Goal: Information Seeking & Learning: Learn about a topic

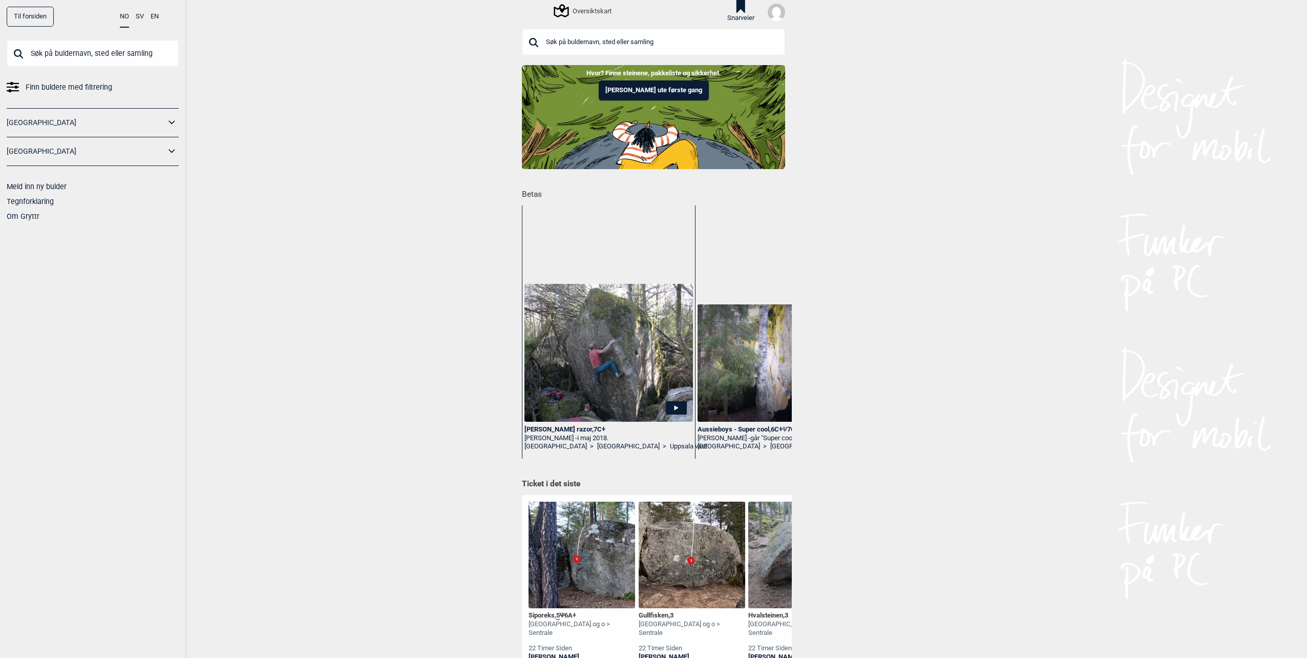
click at [167, 124] on icon at bounding box center [171, 122] width 13 height 15
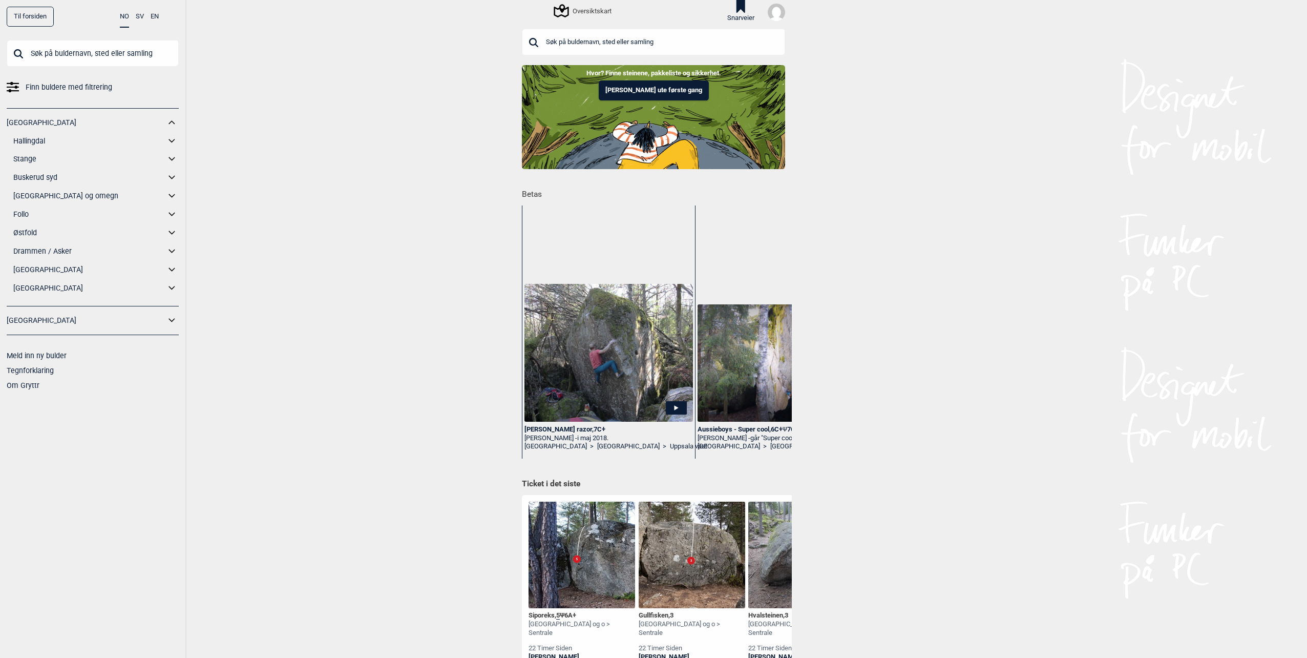
click at [172, 137] on icon at bounding box center [171, 141] width 13 height 15
click at [29, 177] on link "Ål" at bounding box center [99, 177] width 159 height 15
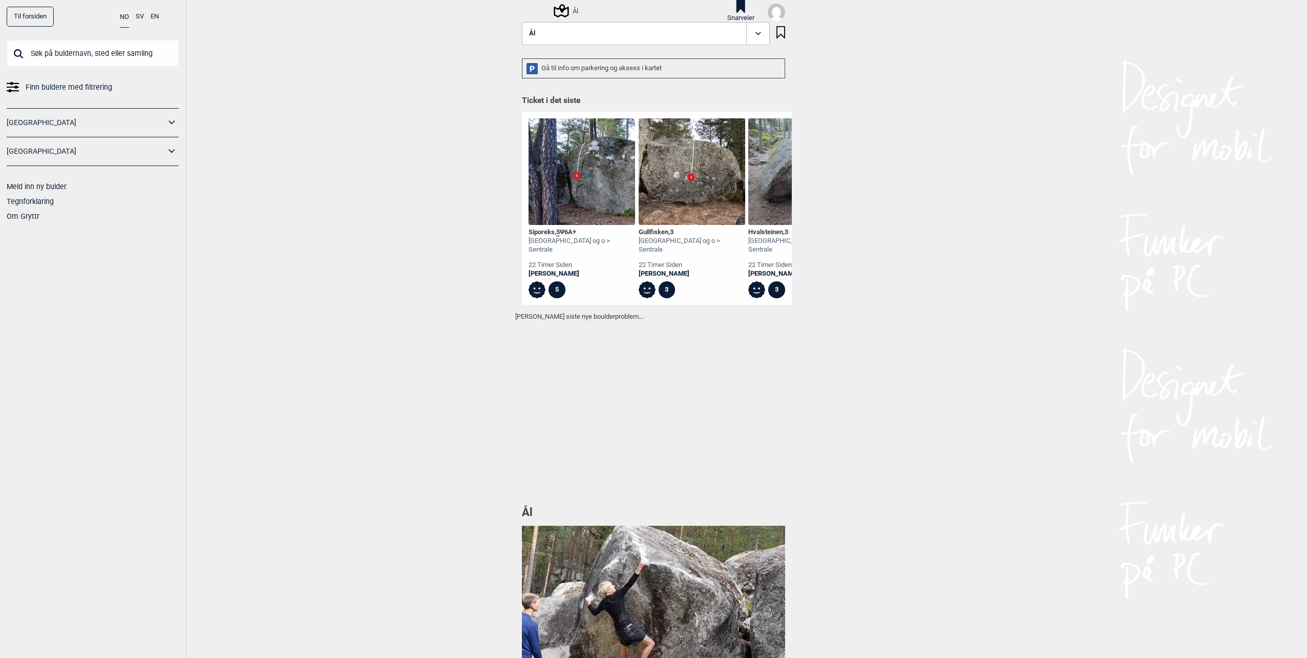
click at [155, 120] on link "[GEOGRAPHIC_DATA]" at bounding box center [86, 122] width 159 height 15
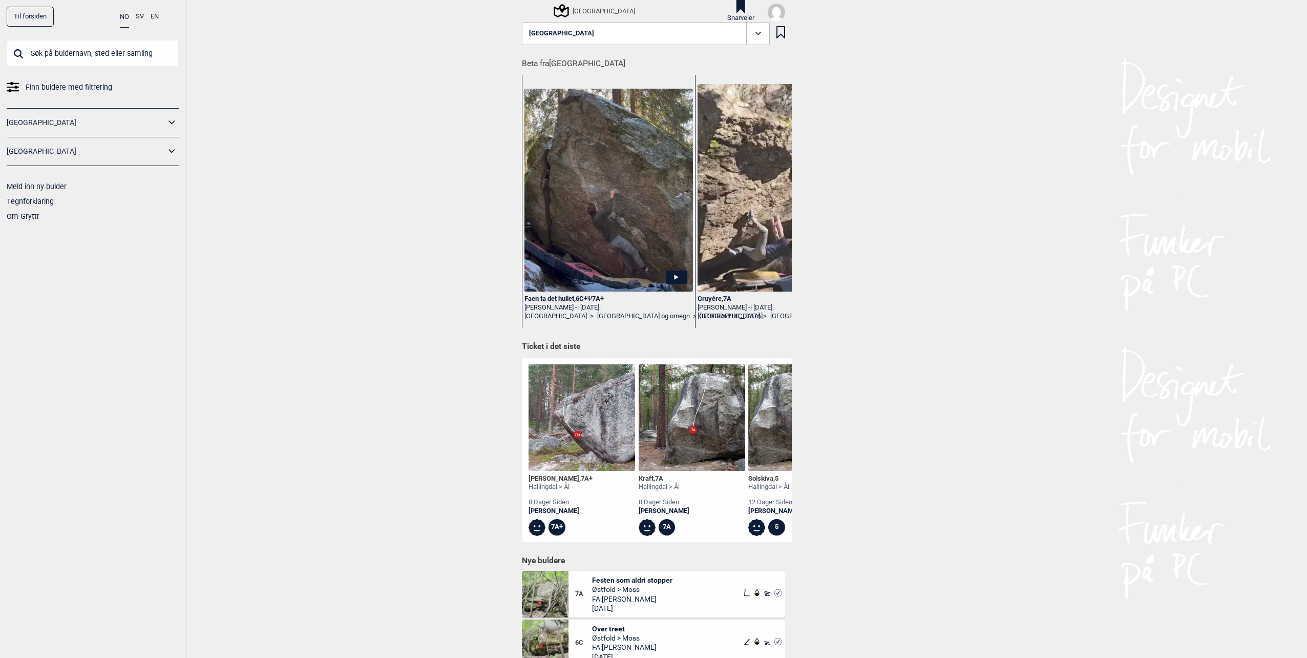
click at [159, 119] on link "[GEOGRAPHIC_DATA]" at bounding box center [86, 122] width 159 height 15
click at [173, 124] on icon at bounding box center [171, 122] width 13 height 15
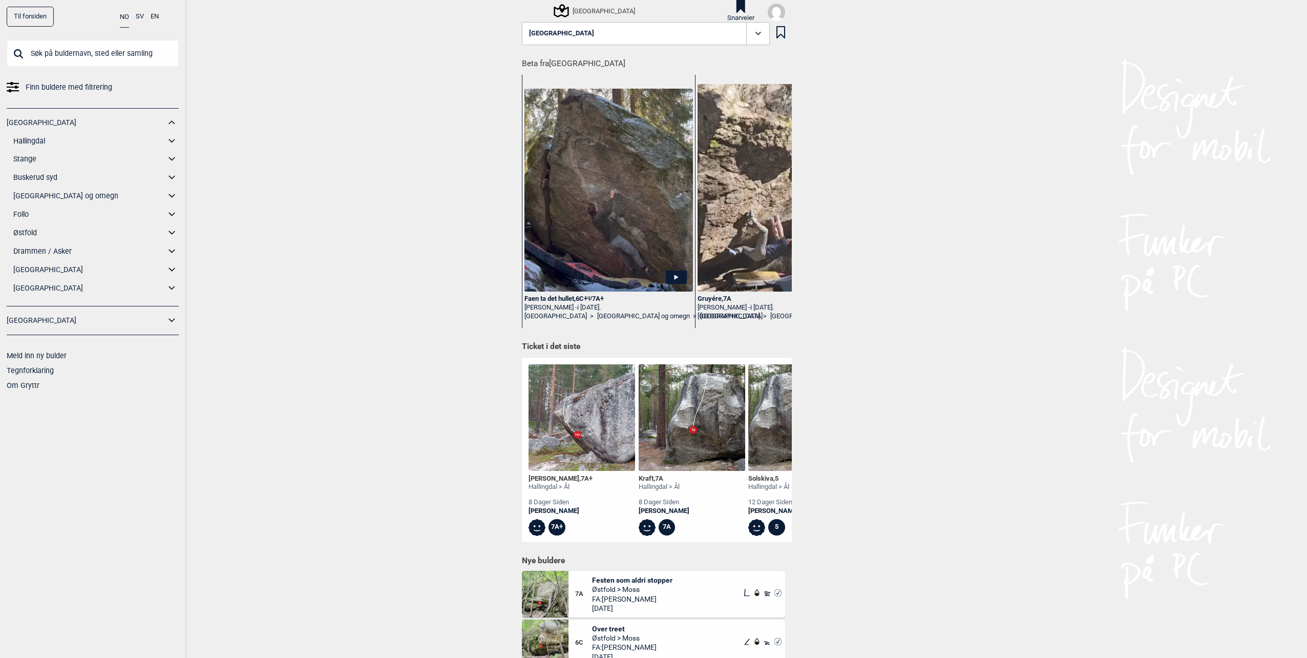
click at [100, 138] on link "Hallingdal" at bounding box center [89, 141] width 152 height 15
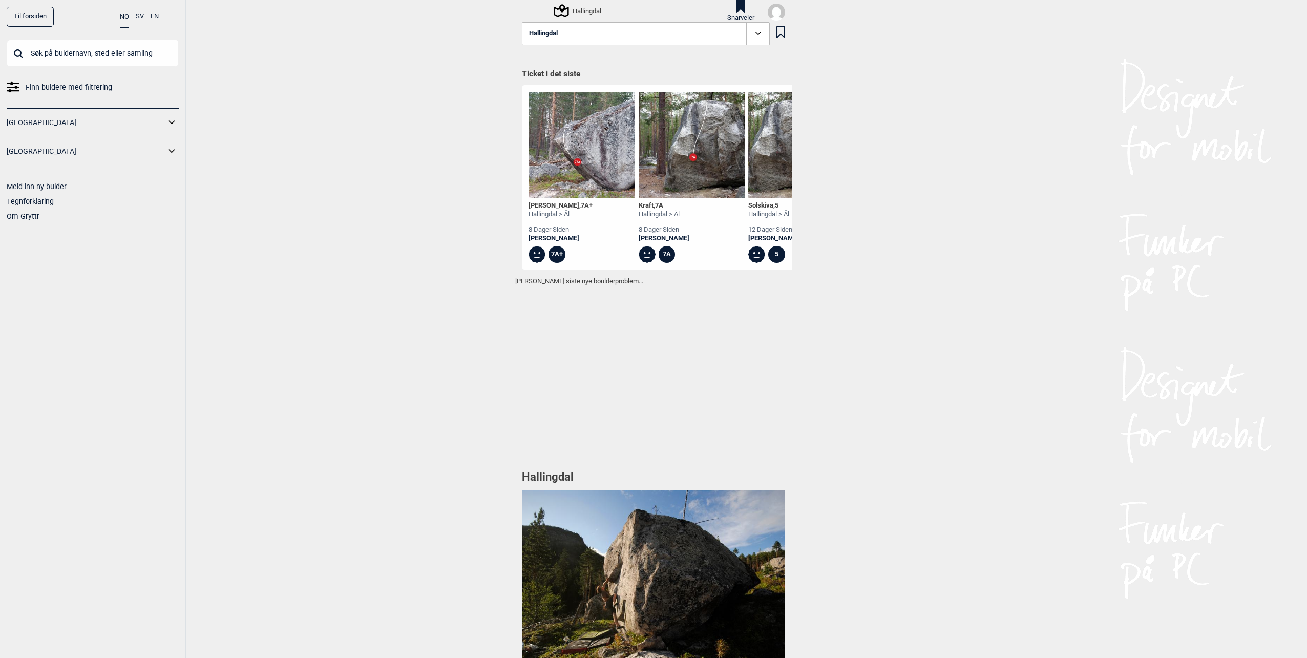
click at [168, 123] on icon at bounding box center [171, 122] width 13 height 15
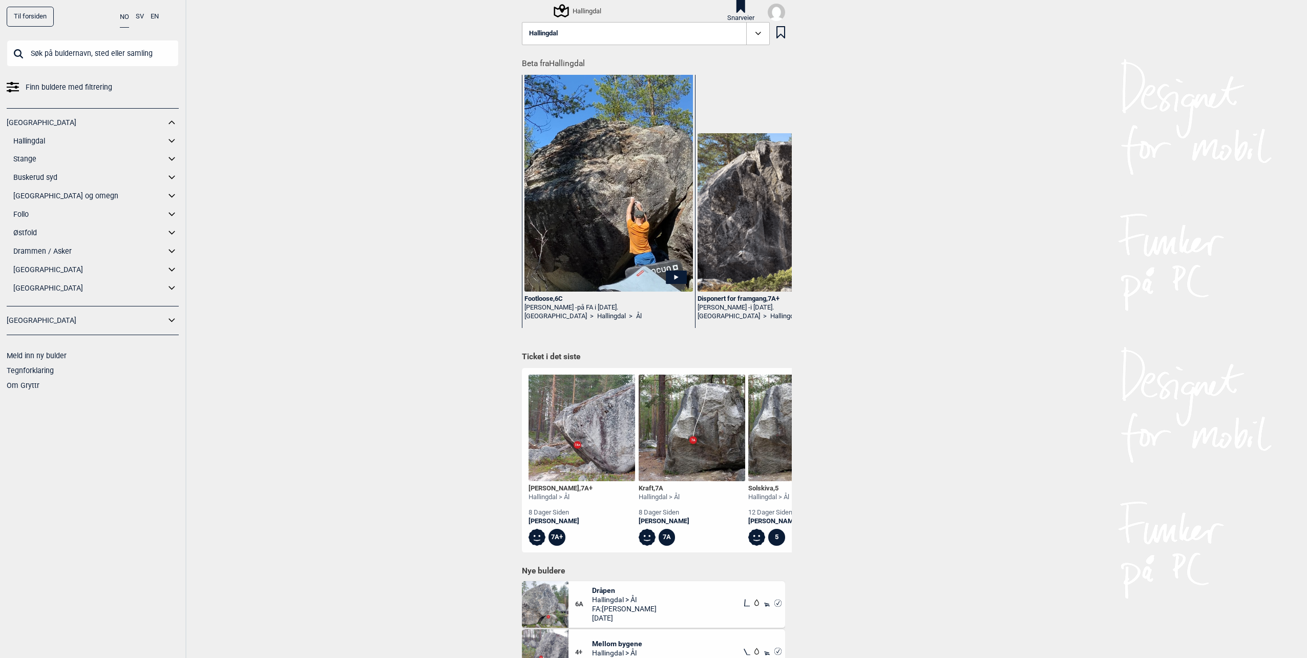
click at [175, 137] on icon at bounding box center [171, 141] width 13 height 15
click at [25, 176] on link "Ål" at bounding box center [99, 177] width 159 height 15
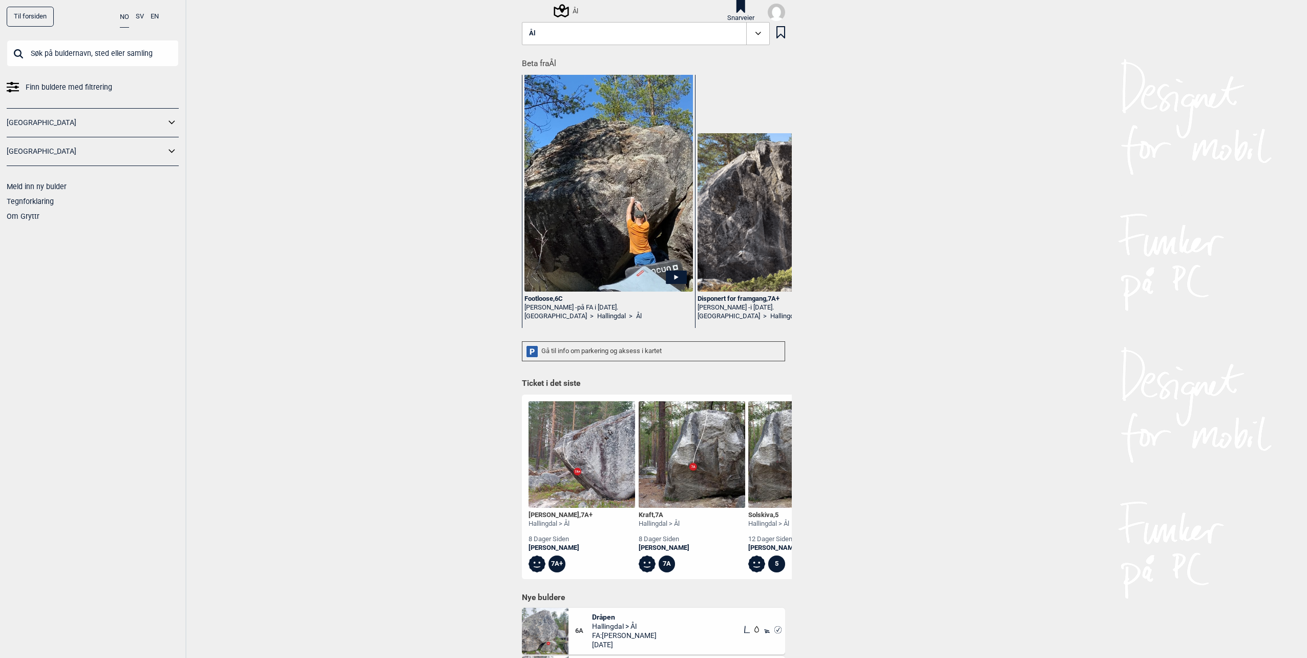
click at [753, 40] on span at bounding box center [758, 34] width 24 height 24
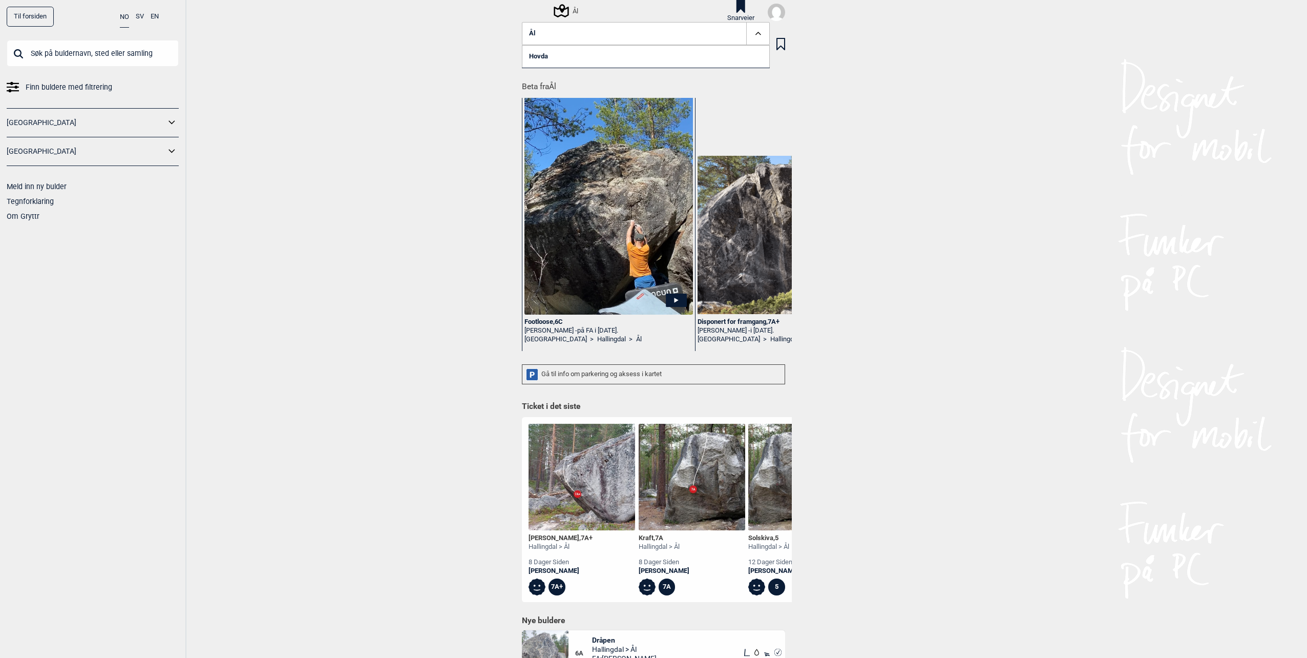
click at [540, 55] on link "Hovda" at bounding box center [646, 56] width 248 height 23
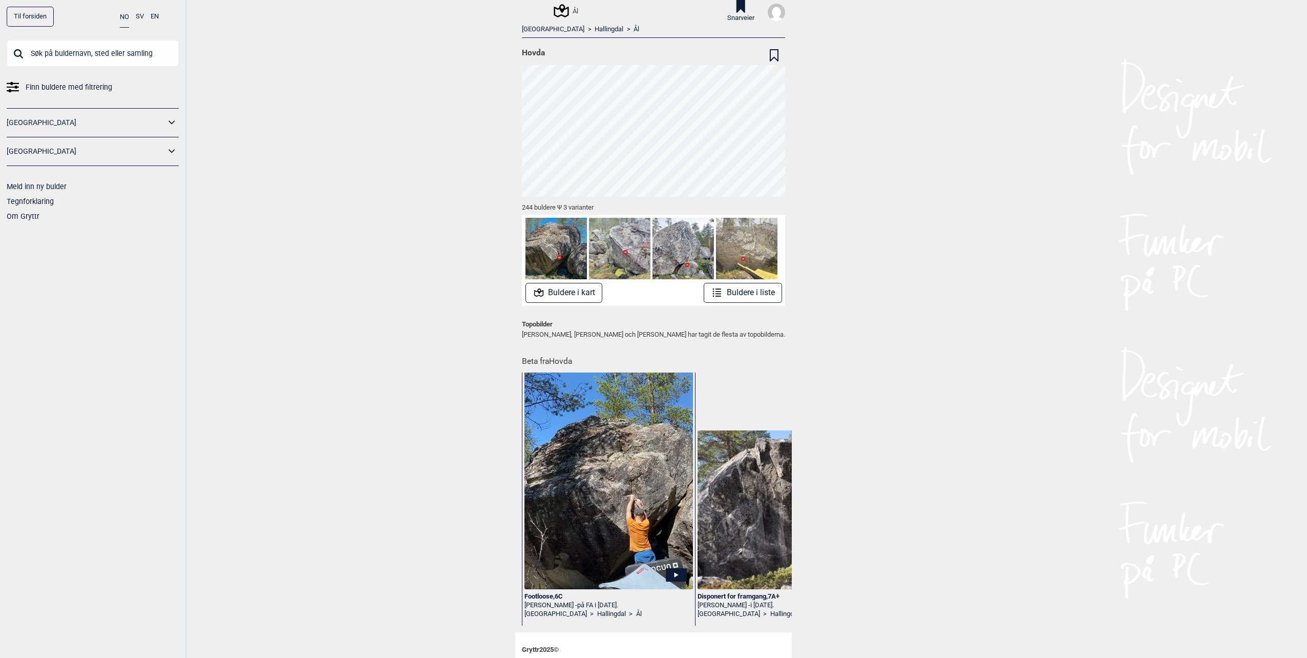
click at [756, 291] on button "Buldere i liste" at bounding box center [743, 293] width 78 height 20
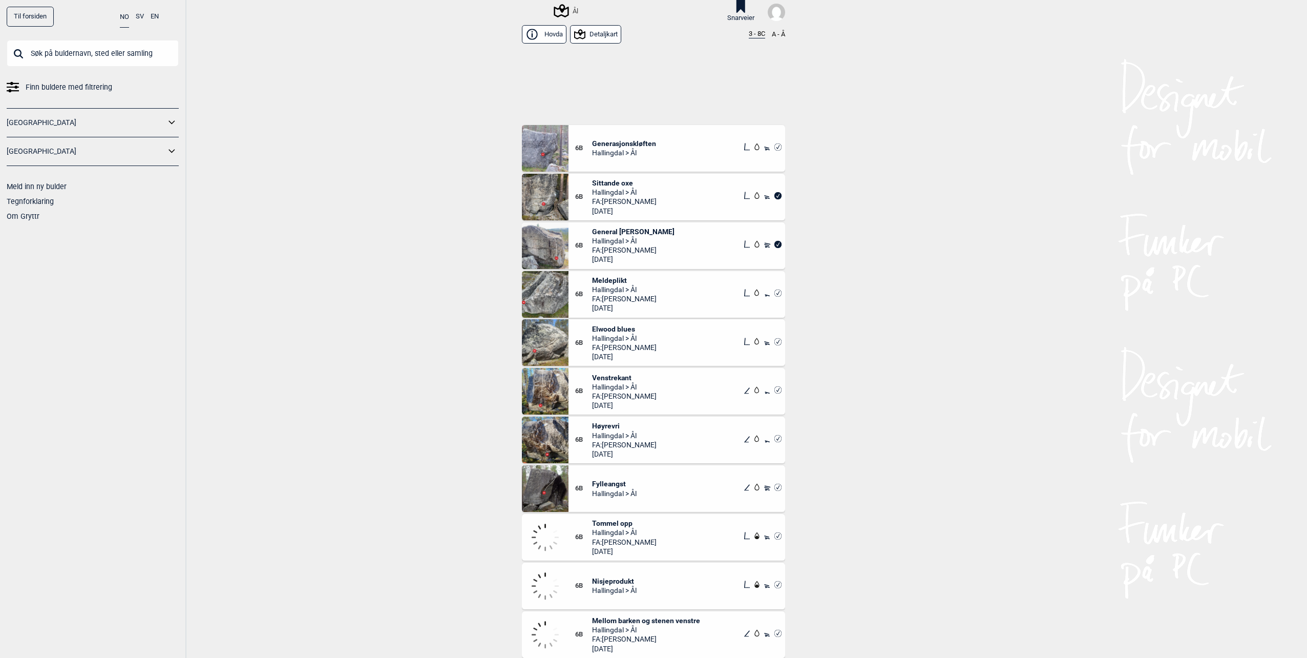
scroll to position [8554, 0]
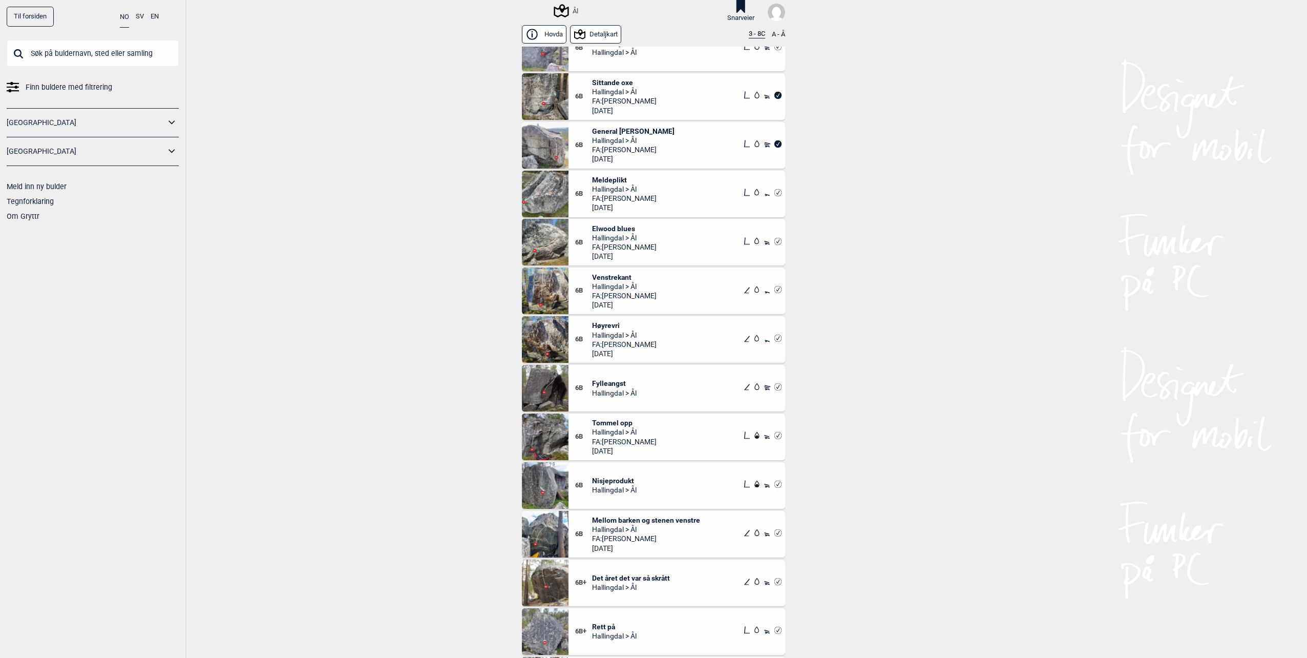
click at [604, 282] on span "Hallingdal > Ål" at bounding box center [624, 286] width 65 height 9
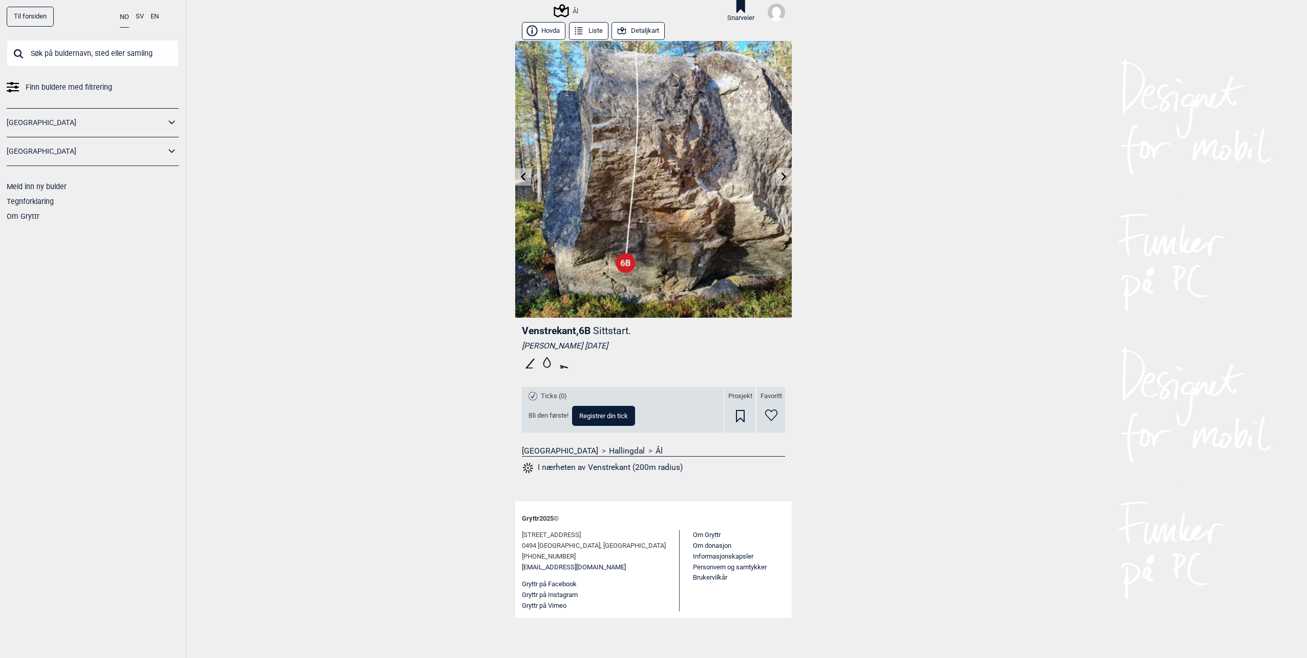
click at [779, 182] on link at bounding box center [784, 177] width 16 height 17
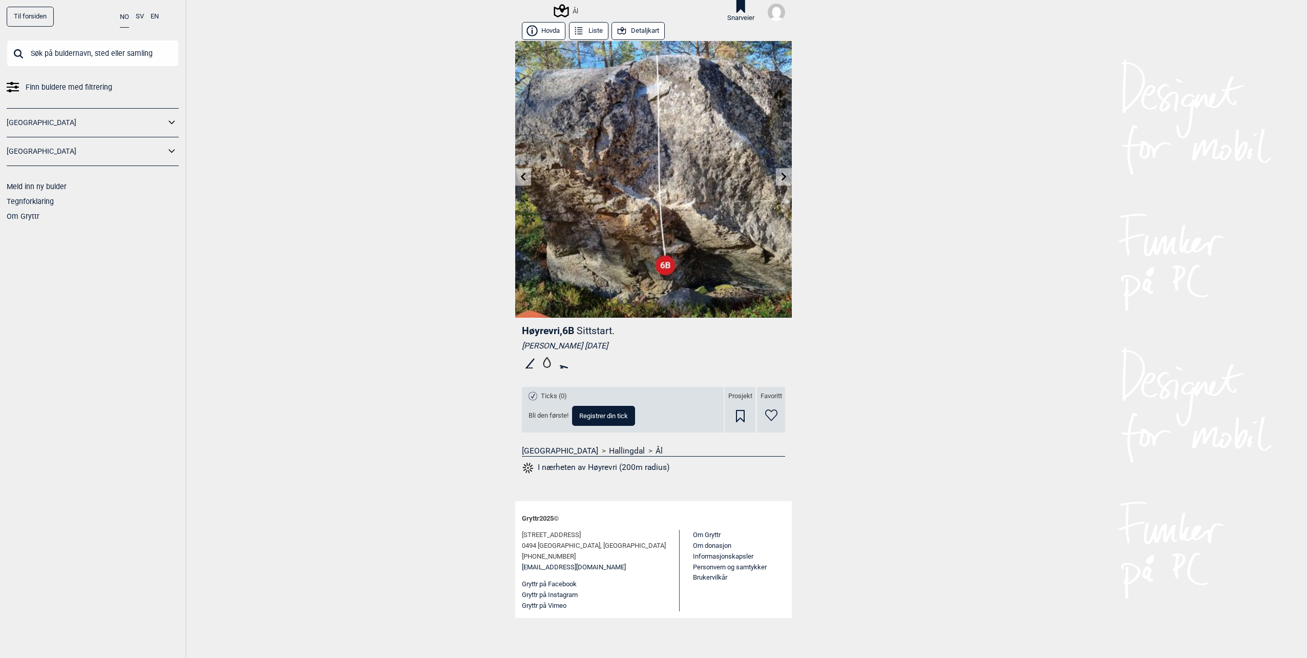
click at [633, 26] on button "Detaljkart" at bounding box center [638, 31] width 53 height 18
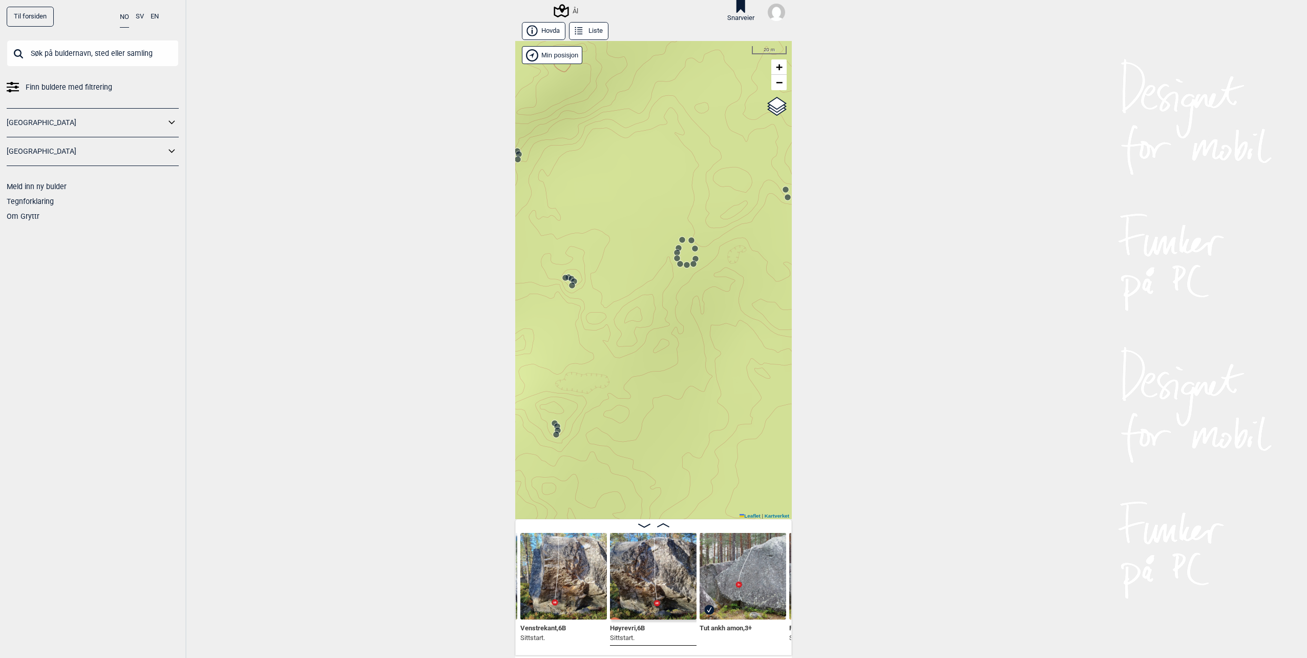
click at [573, 33] on icon at bounding box center [578, 31] width 11 height 11
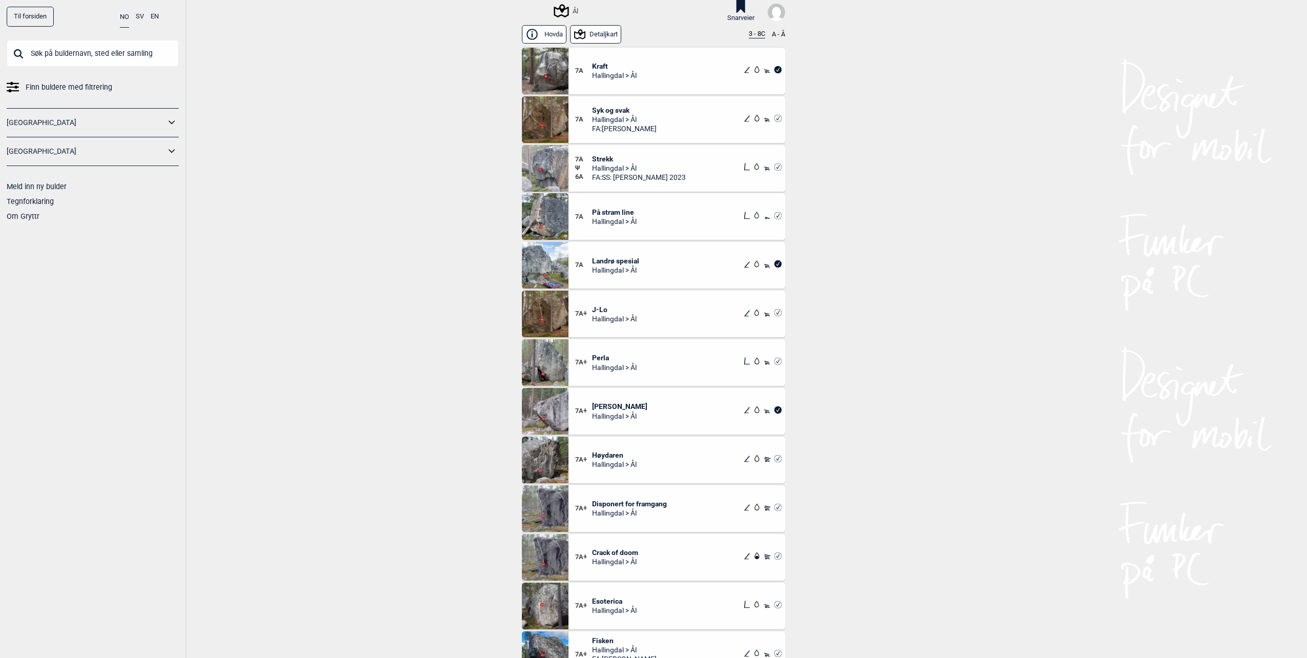
scroll to position [10449, 0]
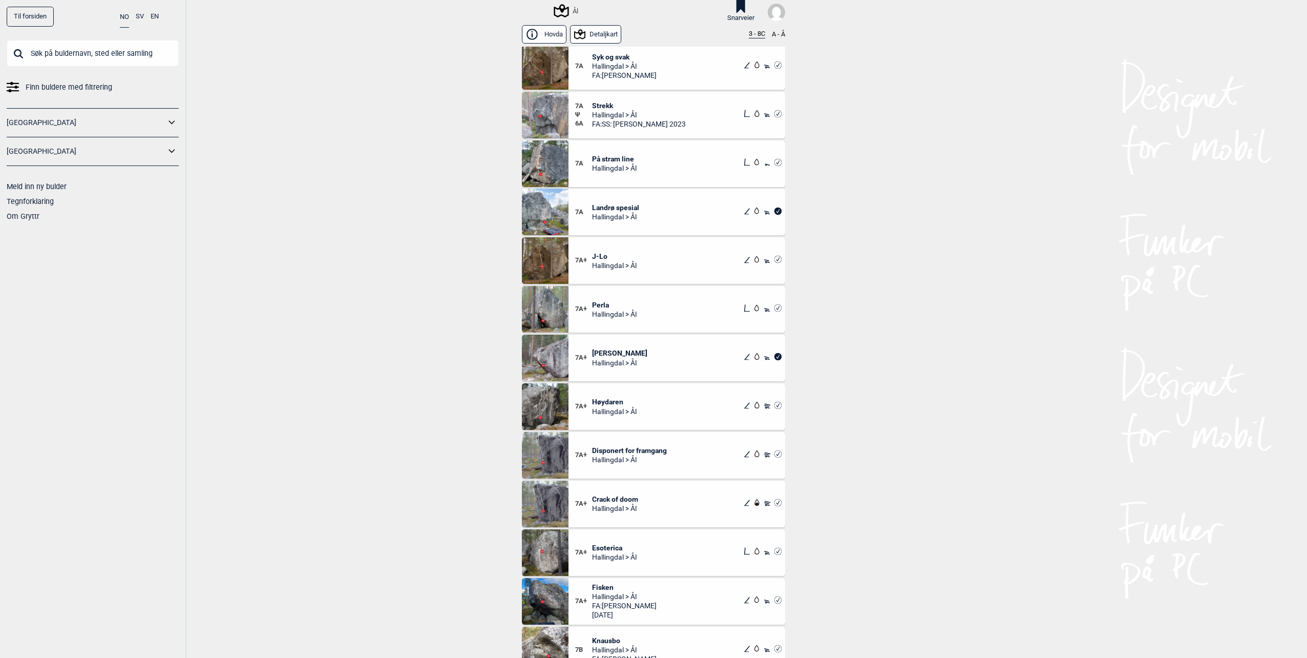
click at [685, 597] on div "7A+ Fisken Hallingdal > Ål FA: [PERSON_NAME] [DATE]" at bounding box center [677, 601] width 217 height 47
